Goal: Obtain resource: Obtain resource

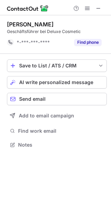
scroll to position [140, 111]
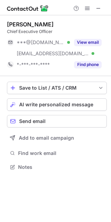
scroll to position [162, 111]
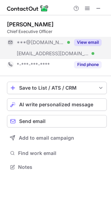
click at [96, 41] on button "View email" at bounding box center [87, 42] width 27 height 7
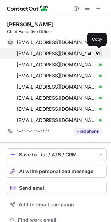
scroll to position [229, 106]
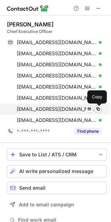
click at [98, 110] on span at bounding box center [98, 109] width 6 height 6
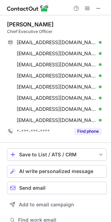
click at [15, 24] on div "Darshan Shah" at bounding box center [30, 24] width 47 height 7
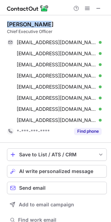
drag, startPoint x: 15, startPoint y: 24, endPoint x: 32, endPoint y: 24, distance: 16.7
click at [32, 24] on div "Darshan Shah" at bounding box center [30, 24] width 47 height 7
copy div "Darshan Shah"
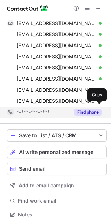
scroll to position [19, 0]
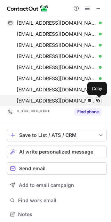
click at [99, 101] on span at bounding box center [98, 101] width 6 height 6
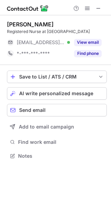
scroll to position [157, 111]
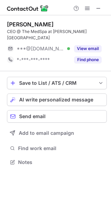
scroll to position [3, 3]
click at [18, 24] on div "Luciana Boneti" at bounding box center [30, 24] width 47 height 7
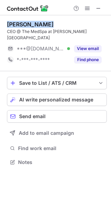
drag, startPoint x: 18, startPoint y: 23, endPoint x: 57, endPoint y: 25, distance: 38.3
click at [57, 25] on div "Luciana Boneti" at bounding box center [57, 24] width 100 height 7
copy div "Luciana Boneti"
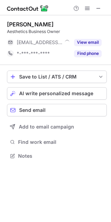
scroll to position [3, 3]
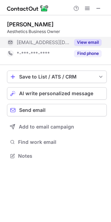
click at [83, 41] on button "View email" at bounding box center [87, 42] width 27 height 7
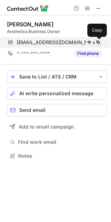
click at [99, 43] on span at bounding box center [98, 43] width 6 height 6
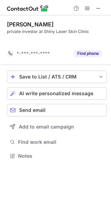
scroll to position [140, 111]
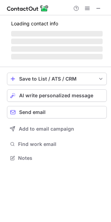
scroll to position [3, 3]
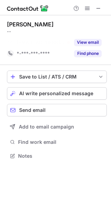
scroll to position [140, 111]
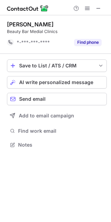
scroll to position [140, 111]
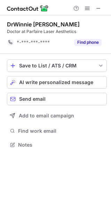
scroll to position [140, 111]
